Goal: Information Seeking & Learning: Check status

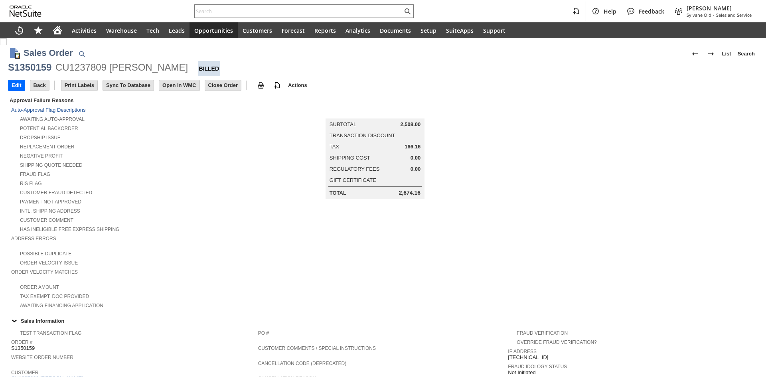
scroll to position [328, 0]
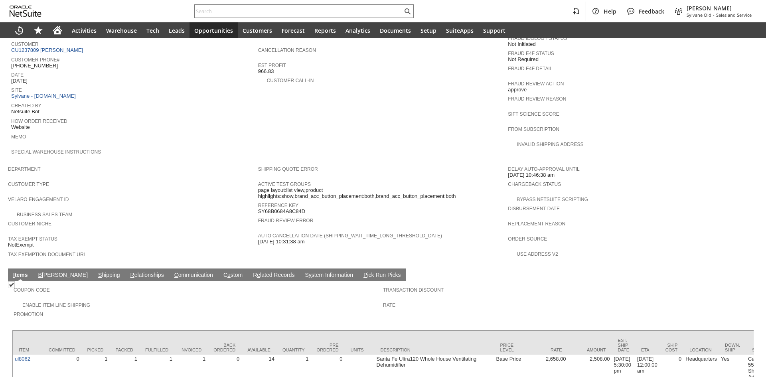
click at [96, 272] on link "S hipping" at bounding box center [109, 276] width 26 height 8
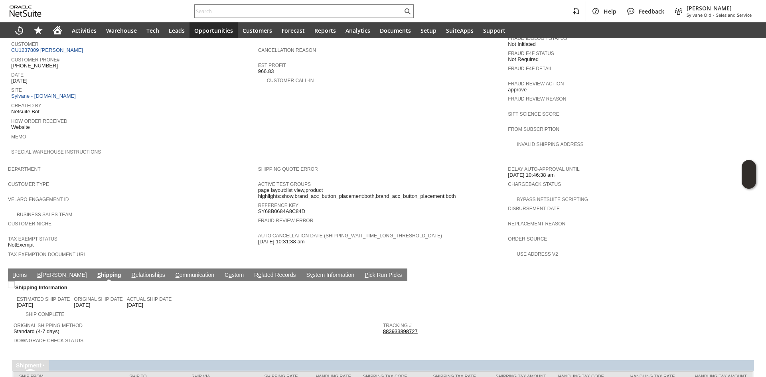
click at [405, 328] on link "883933898727" at bounding box center [400, 331] width 35 height 6
click at [26, 272] on link "I tems" at bounding box center [20, 276] width 18 height 8
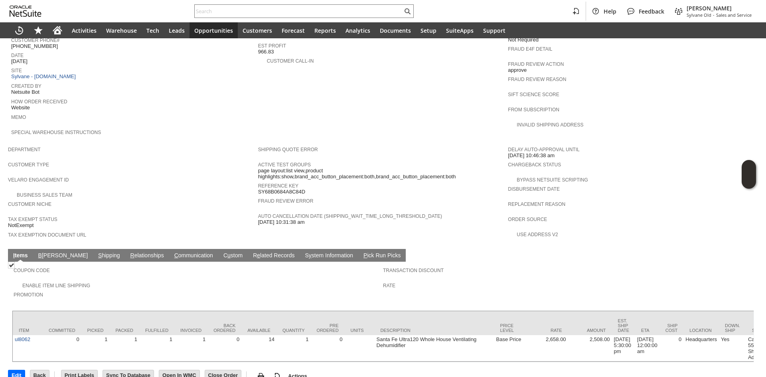
scroll to position [350, 0]
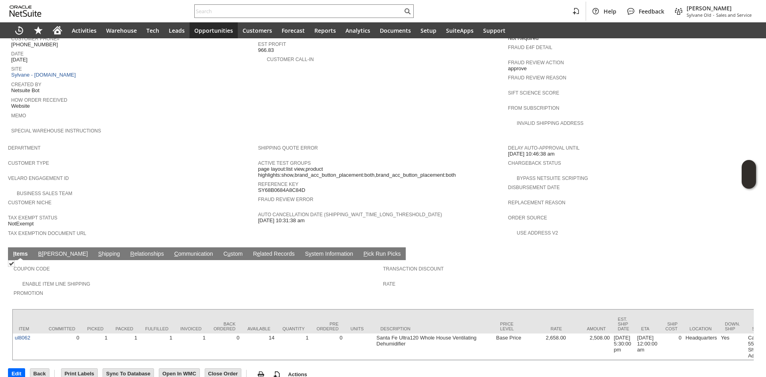
click at [53, 251] on link "B illing" at bounding box center [62, 255] width 53 height 8
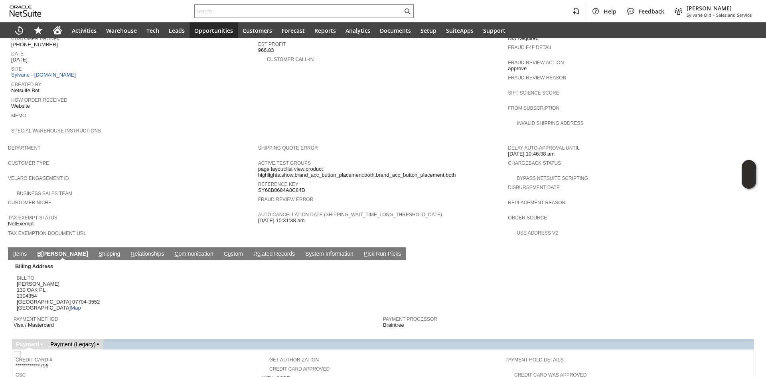
click at [97, 251] on link "S hipping" at bounding box center [110, 255] width 26 height 8
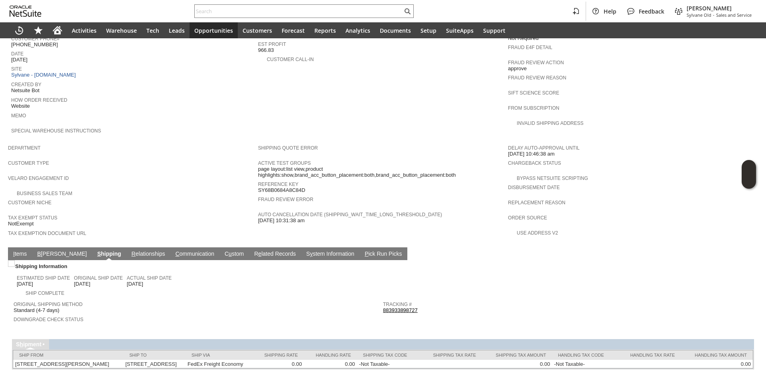
click at [23, 251] on link "I tems" at bounding box center [20, 255] width 18 height 8
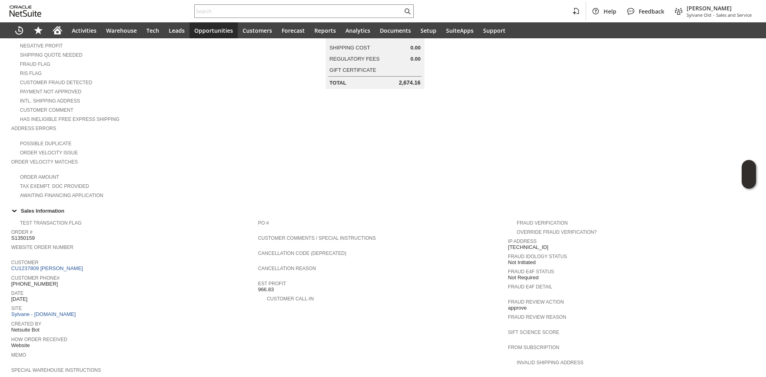
scroll to position [0, 0]
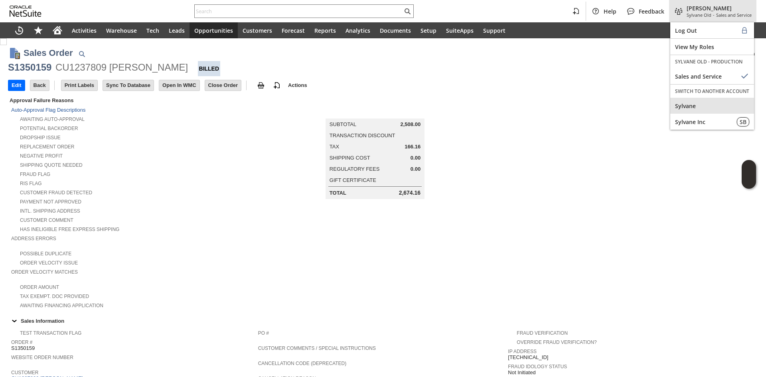
click at [682, 102] on span "Sylvane" at bounding box center [712, 106] width 74 height 8
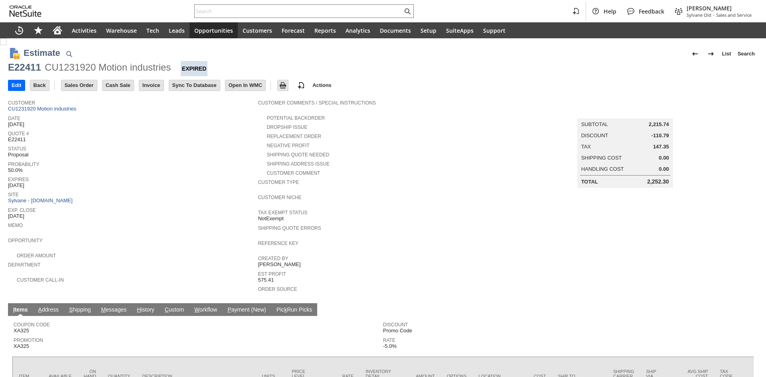
scroll to position [107, 0]
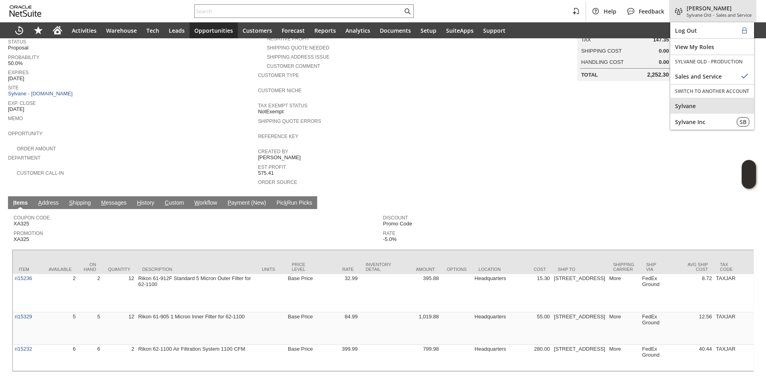
click at [689, 107] on span "Sylvane" at bounding box center [712, 106] width 74 height 8
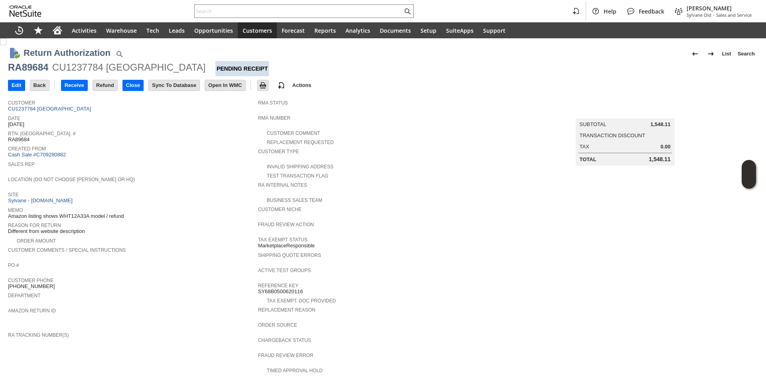
click at [69, 112] on td "Customer CU1237784 Hotel M Brook" at bounding box center [133, 105] width 250 height 18
click at [58, 109] on link "CU1237784 [GEOGRAPHIC_DATA]" at bounding box center [50, 109] width 85 height 6
click at [44, 75] on div "RA89684 CU1237784 Hotel M Brook Pending Receipt" at bounding box center [383, 68] width 750 height 15
click at [45, 71] on div "RA89684" at bounding box center [28, 67] width 40 height 13
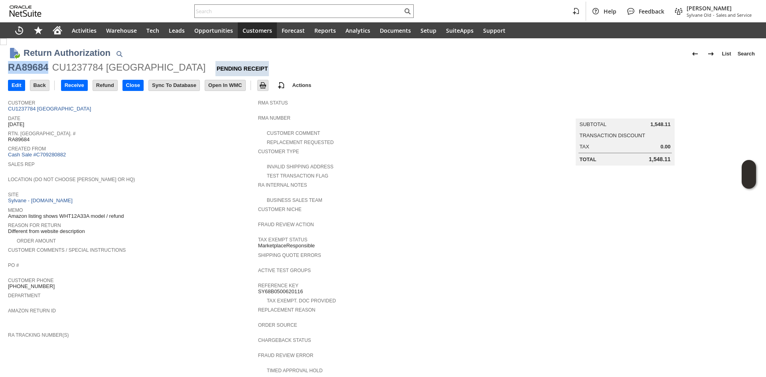
copy div "RA89684"
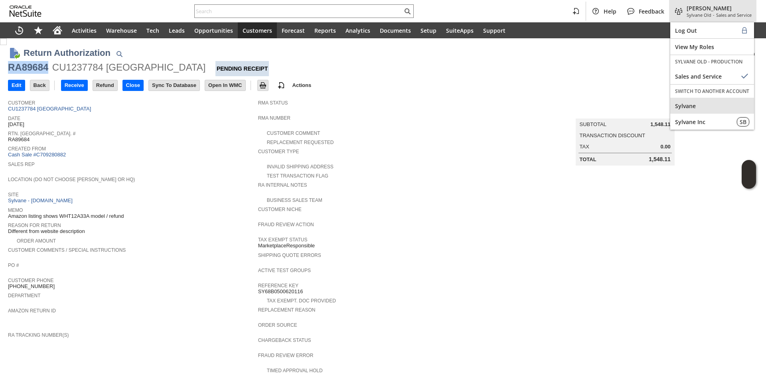
click at [695, 106] on span "Sylvane" at bounding box center [712, 106] width 74 height 8
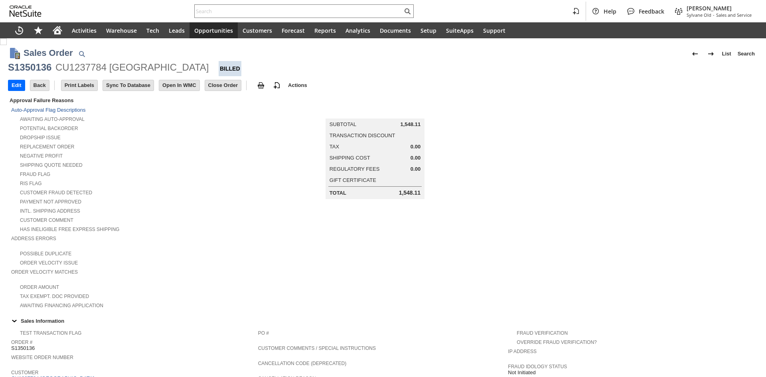
click at [114, 70] on div "CU1237784 [GEOGRAPHIC_DATA]" at bounding box center [132, 67] width 154 height 13
copy div "Hotel M Broo"
copy div "[GEOGRAPHIC_DATA]"
drag, startPoint x: 141, startPoint y: 66, endPoint x: 170, endPoint y: 65, distance: 29.2
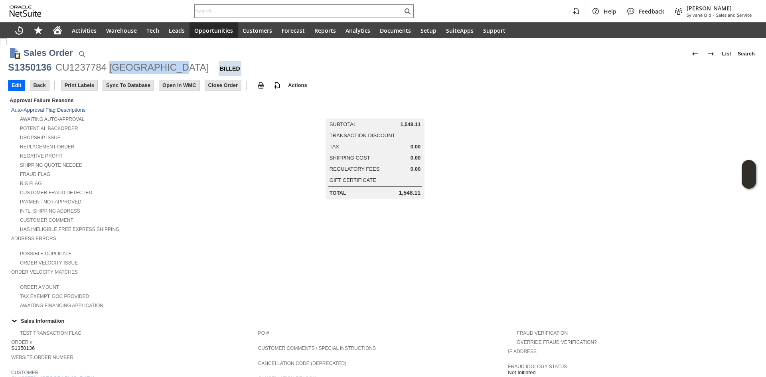
click at [170, 65] on div "S1350136 CU1237784 [GEOGRAPHIC_DATA]" at bounding box center [383, 68] width 750 height 15
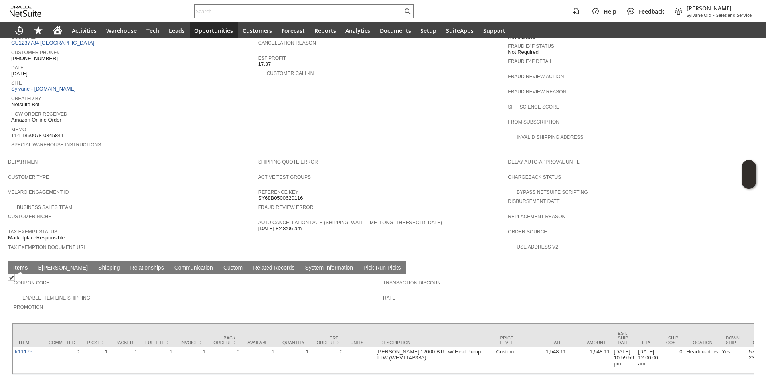
scroll to position [362, 0]
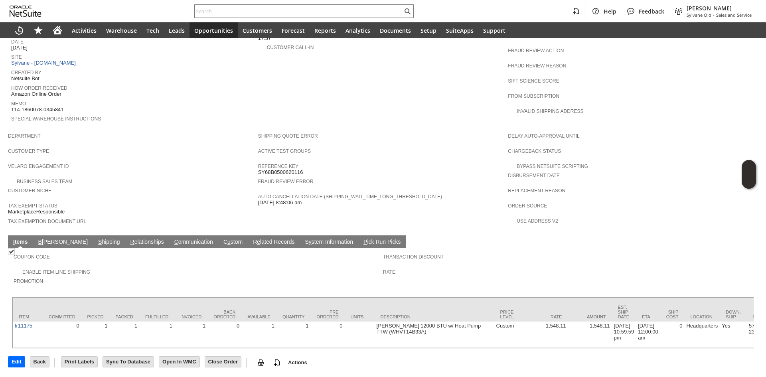
click at [96, 239] on link "S hipping" at bounding box center [109, 243] width 26 height 8
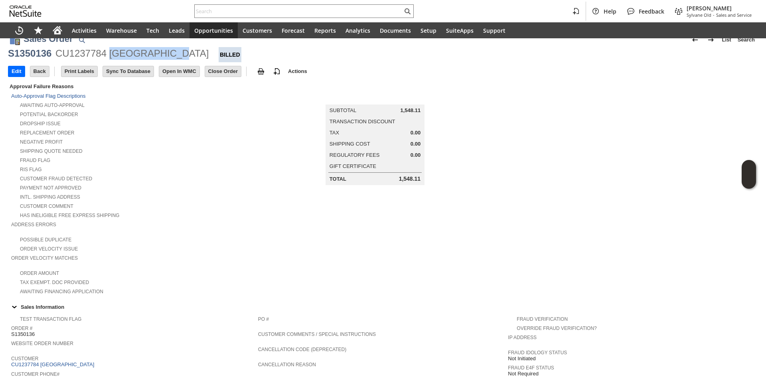
scroll to position [0, 0]
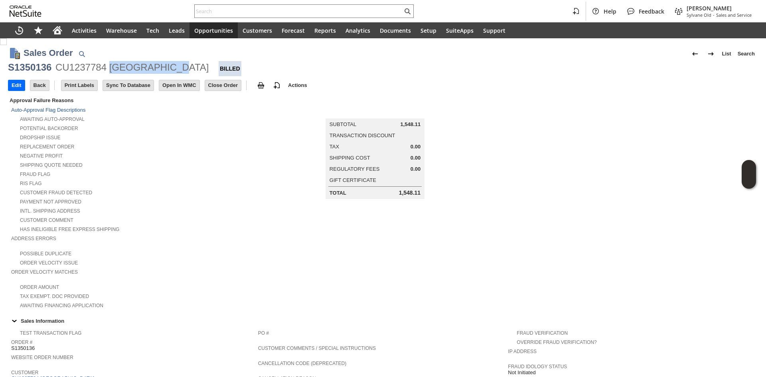
copy div "[GEOGRAPHIC_DATA]"
